Goal: Check status: Check status

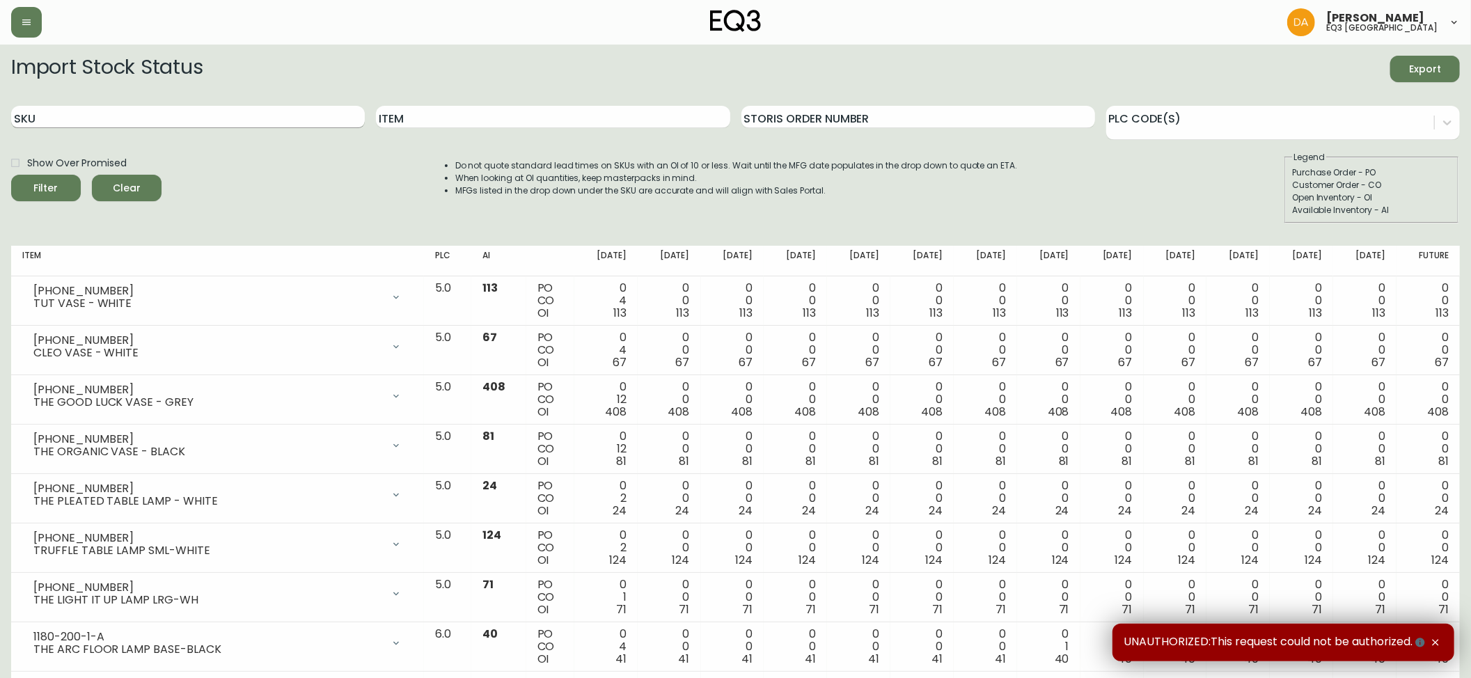
click at [84, 112] on input "SKU" at bounding box center [188, 117] width 354 height 22
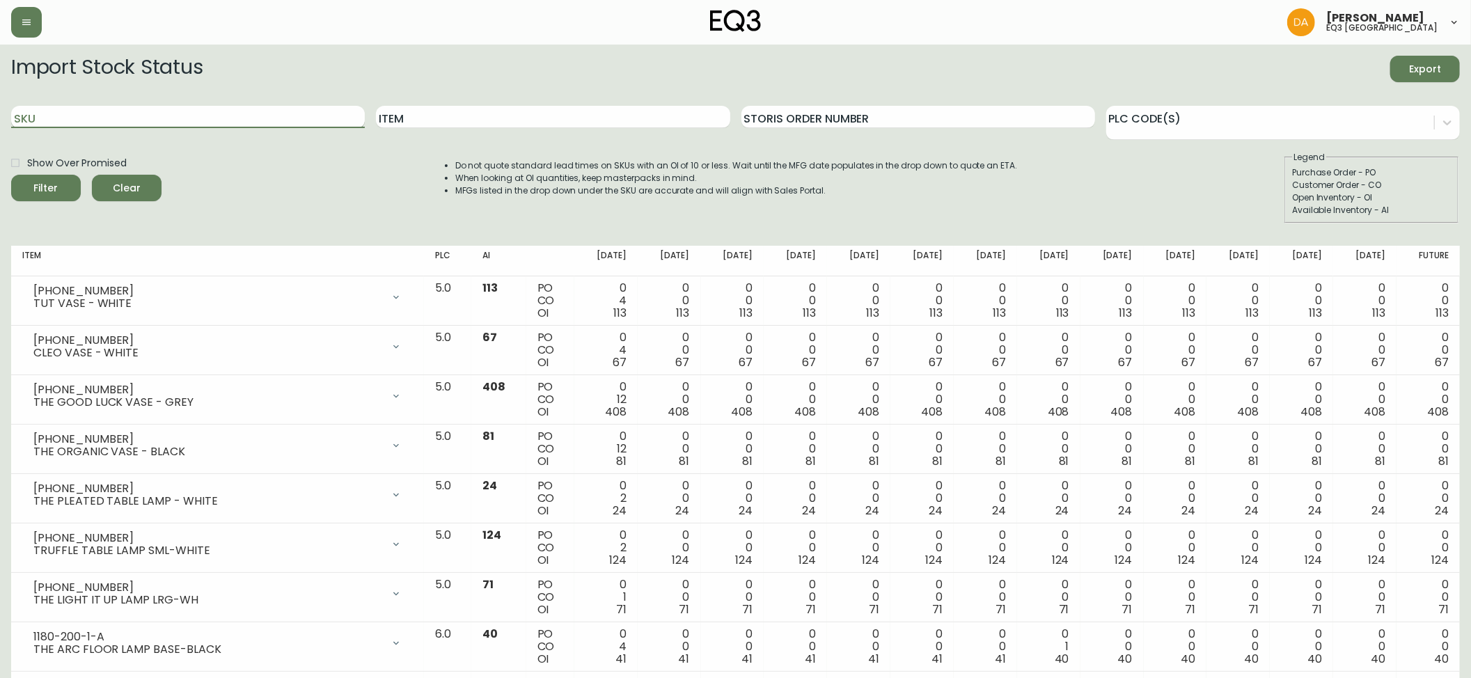
paste input "[PHONE_NUMBER]"
type input "[PHONE_NUMBER]"
click at [38, 187] on icon "submit" at bounding box center [41, 186] width 16 height 16
